Goal: Task Accomplishment & Management: Use online tool/utility

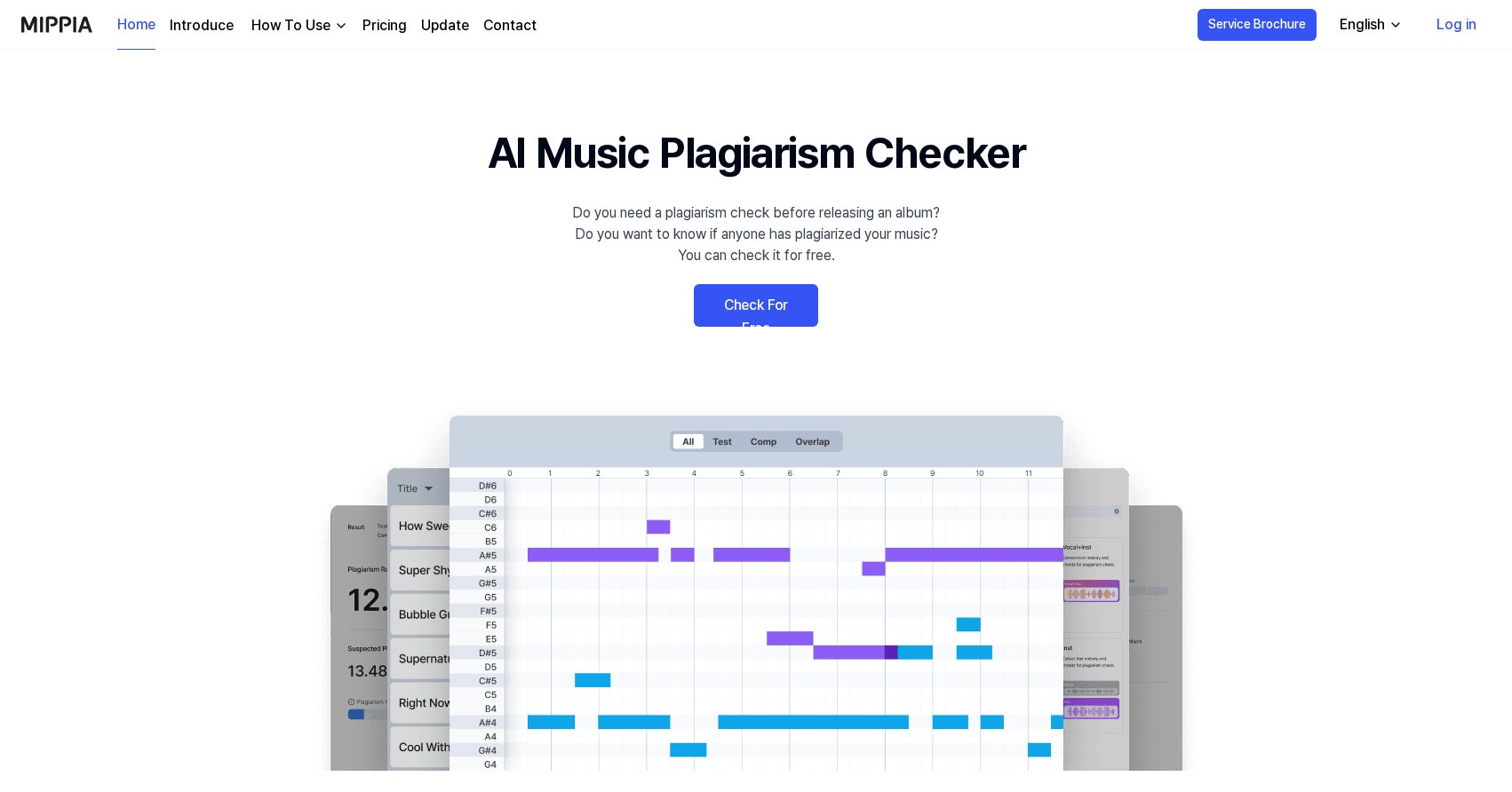
click at [773, 281] on 배너 "AI Music Plagiarism Checker Do you need a plagiarism check before releasing an …" at bounding box center [756, 445] width 1279 height 650
click at [767, 300] on link "Check For Free" at bounding box center [756, 305] width 125 height 43
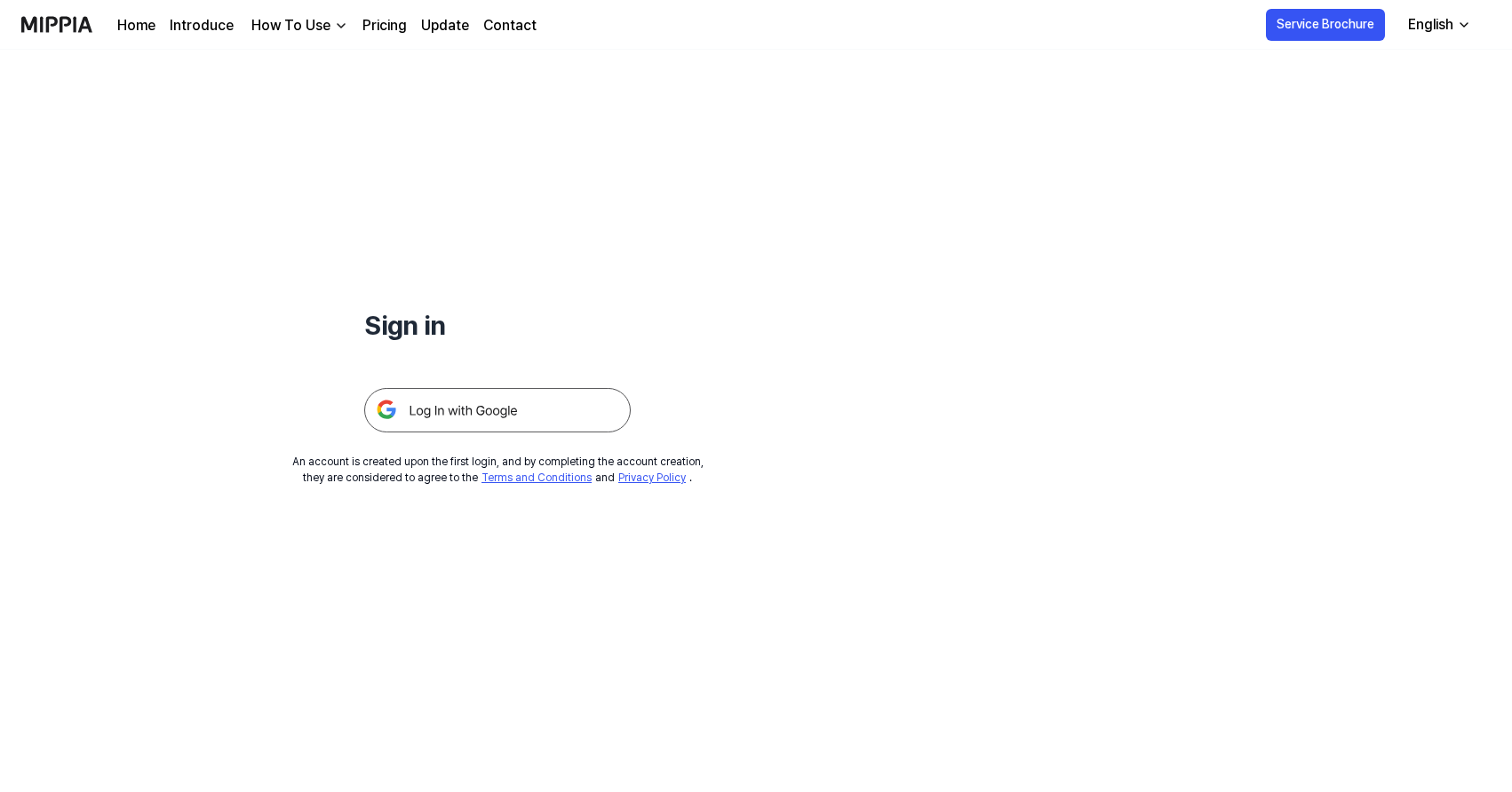
click at [475, 414] on img at bounding box center [496, 409] width 266 height 44
